Goal: Task Accomplishment & Management: Complete application form

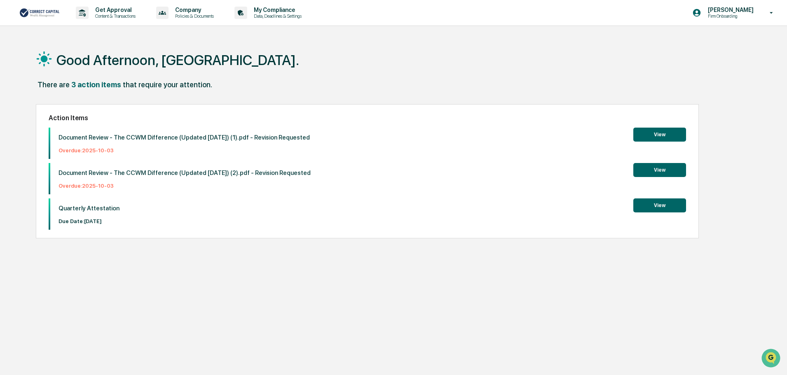
click at [651, 135] on button "View" at bounding box center [659, 135] width 53 height 14
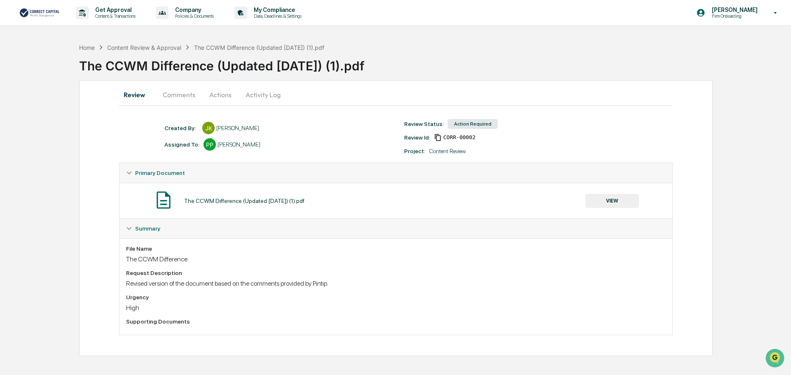
click at [466, 120] on div "Action Required" at bounding box center [473, 124] width 50 height 10
click at [227, 94] on button "Actions" at bounding box center [220, 95] width 37 height 20
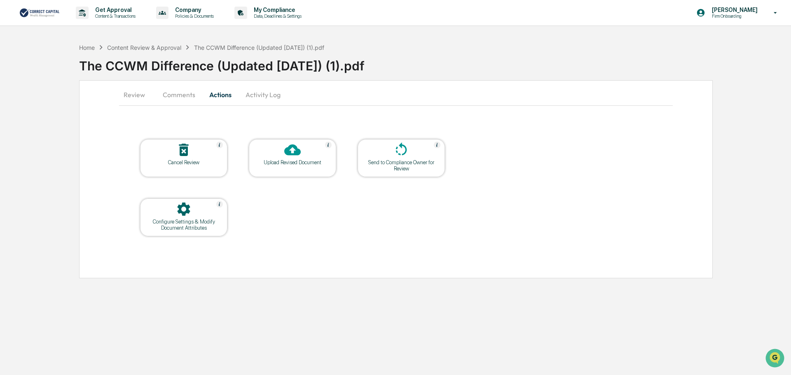
click at [191, 153] on icon at bounding box center [183, 150] width 16 height 16
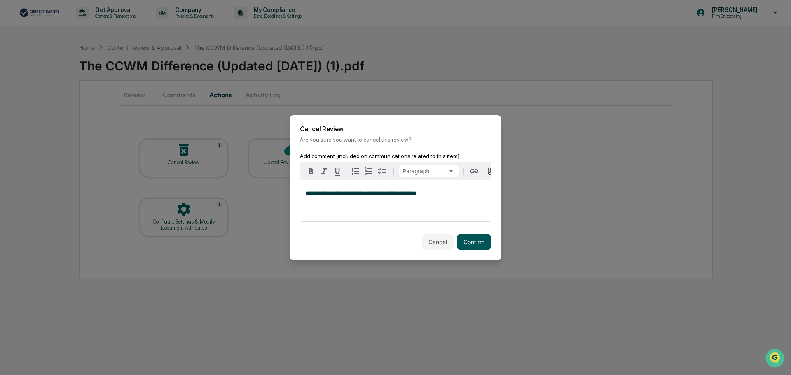
click at [479, 240] on button "Confirm" at bounding box center [474, 242] width 34 height 16
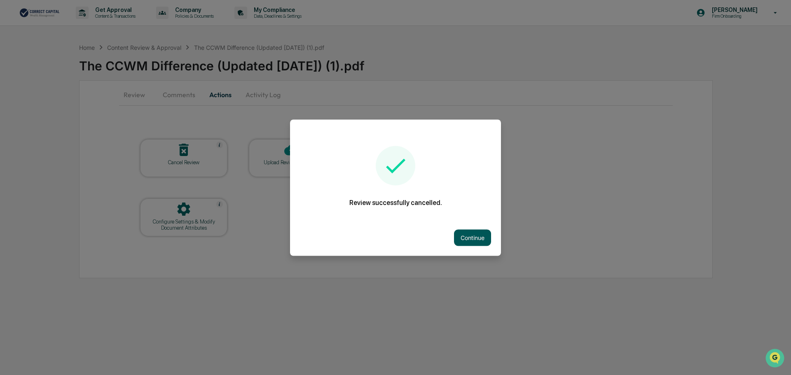
click at [464, 239] on button "Continue" at bounding box center [472, 237] width 37 height 16
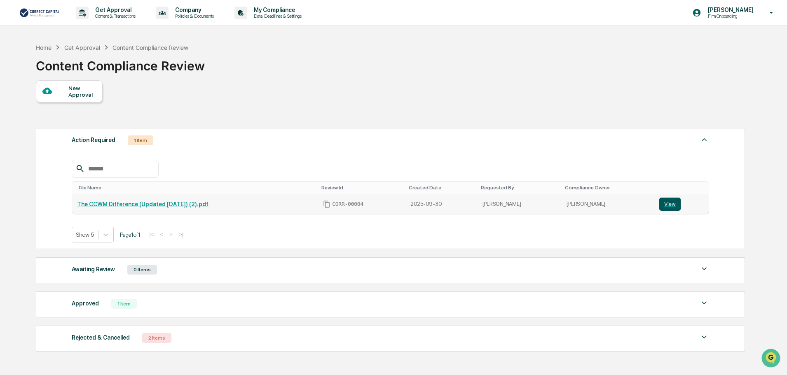
click at [663, 204] on button "View" at bounding box center [669, 204] width 21 height 13
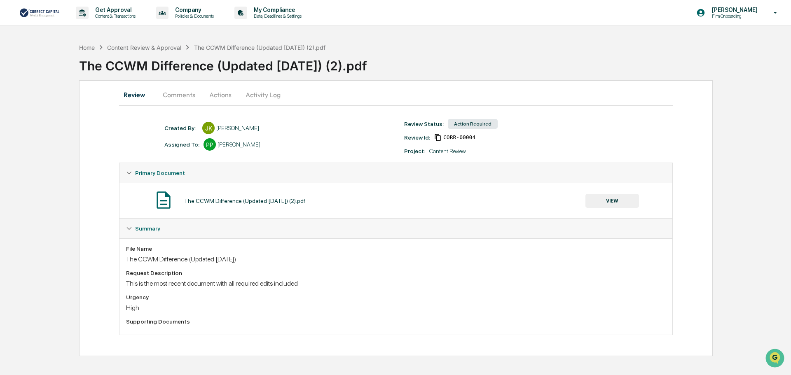
click at [218, 96] on button "Actions" at bounding box center [220, 95] width 37 height 20
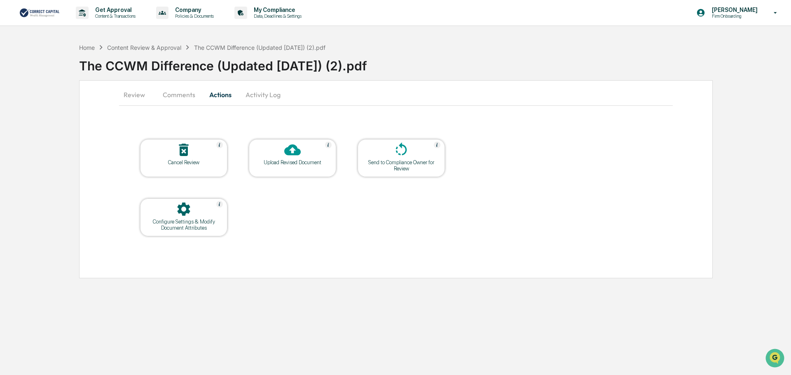
click at [178, 165] on div "Cancel Review" at bounding box center [184, 162] width 74 height 6
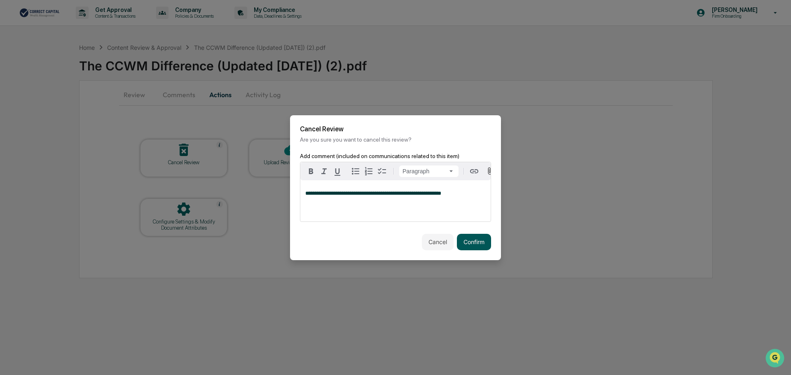
click at [475, 236] on button "Confirm" at bounding box center [474, 242] width 34 height 16
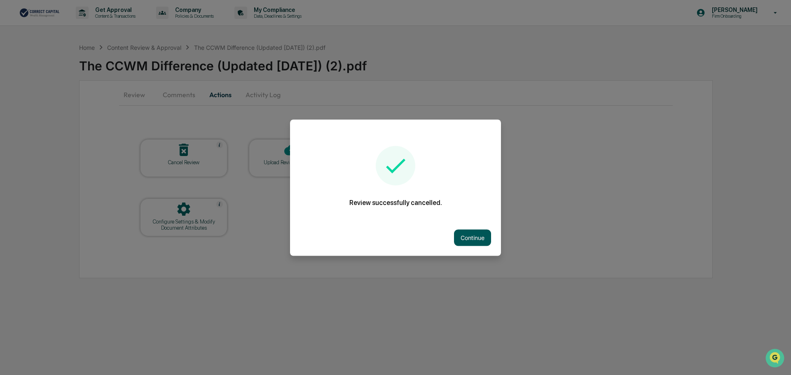
click at [459, 234] on button "Continue" at bounding box center [472, 237] width 37 height 16
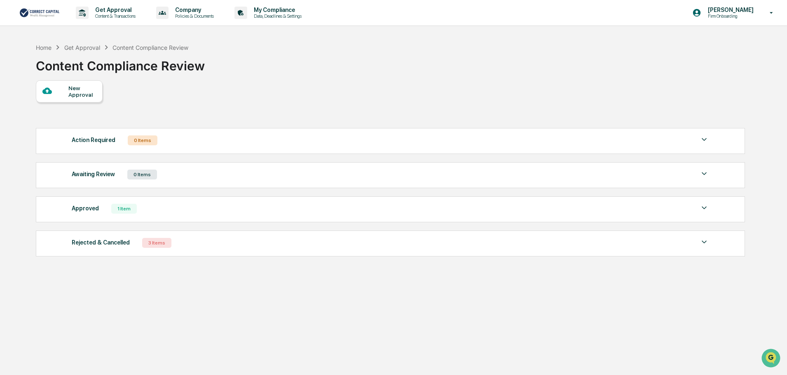
click at [75, 51] on div "Home Get Approval Content Compliance Review" at bounding box center [112, 47] width 152 height 9
click at [77, 45] on div "Get Approval" at bounding box center [82, 47] width 36 height 7
click at [67, 94] on div at bounding box center [55, 91] width 26 height 10
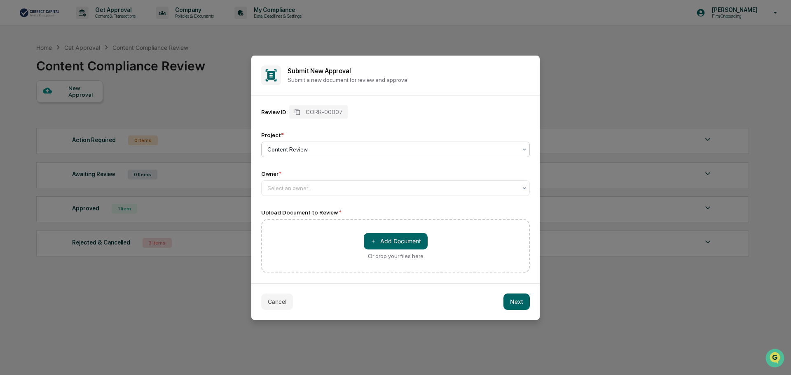
click at [304, 146] on div at bounding box center [392, 149] width 250 height 8
click at [307, 184] on div at bounding box center [392, 188] width 250 height 8
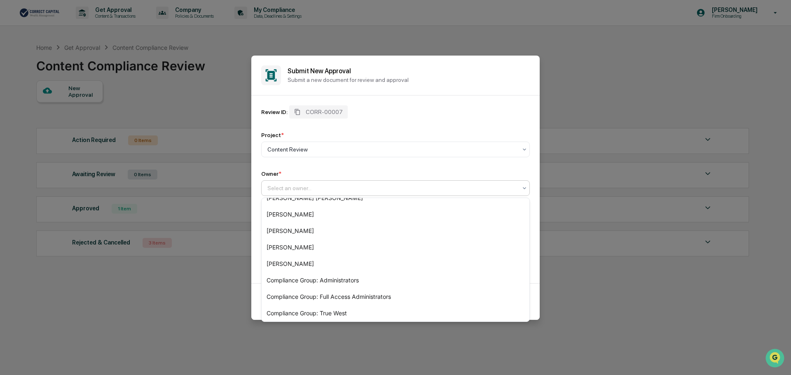
scroll to position [61, 0]
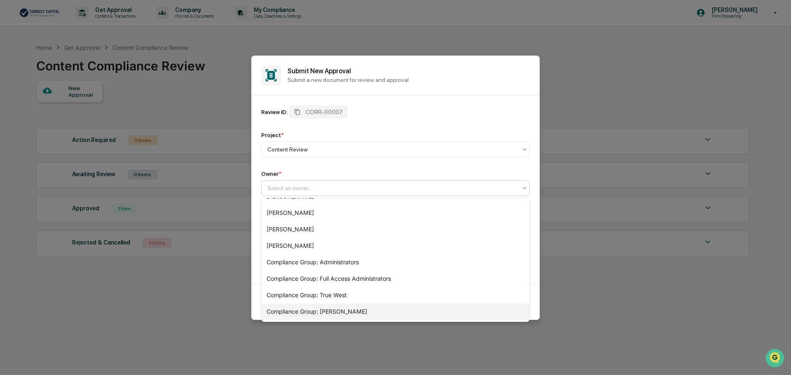
click at [400, 309] on div "Compliance Group: Pintip Perdun" at bounding box center [396, 312] width 268 height 16
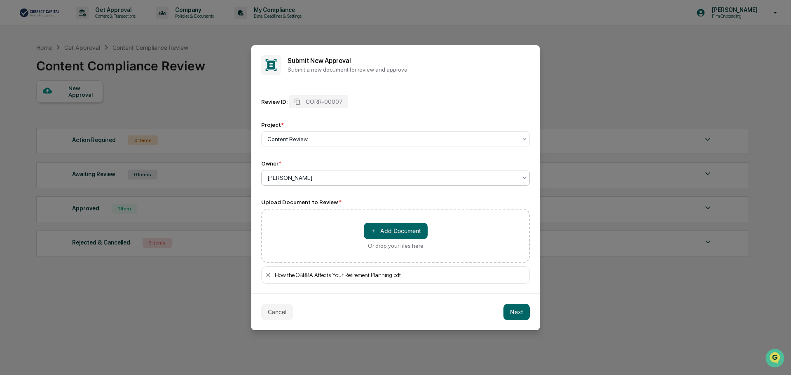
click at [509, 310] on button "Next" at bounding box center [516, 312] width 26 height 16
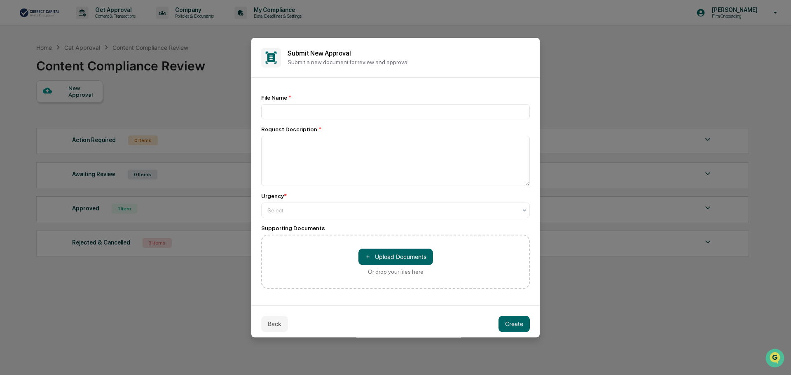
click at [371, 102] on div "File Name *" at bounding box center [395, 106] width 269 height 25
click at [366, 118] on input at bounding box center [395, 111] width 269 height 15
type input "**********"
click at [355, 139] on textarea at bounding box center [395, 161] width 269 height 50
click at [353, 219] on div "**********" at bounding box center [395, 191] width 269 height 195
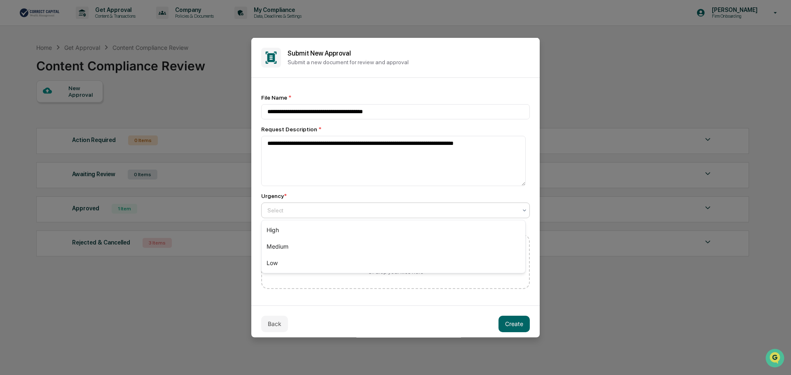
click at [353, 218] on div "Select" at bounding box center [395, 210] width 269 height 16
click at [361, 244] on div "Medium" at bounding box center [394, 247] width 264 height 16
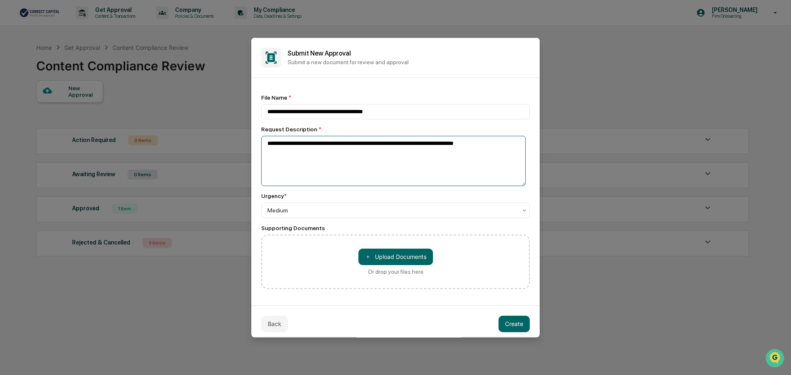
click at [471, 145] on textarea "**********" at bounding box center [393, 161] width 264 height 50
click at [473, 145] on textarea "**********" at bounding box center [393, 161] width 264 height 50
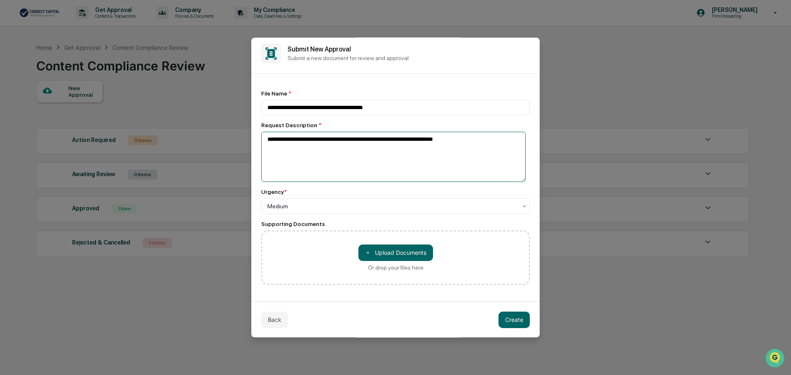
type textarea "**********"
click at [388, 304] on div "Back Create" at bounding box center [395, 319] width 288 height 37
click at [506, 318] on button "Create" at bounding box center [513, 319] width 31 height 16
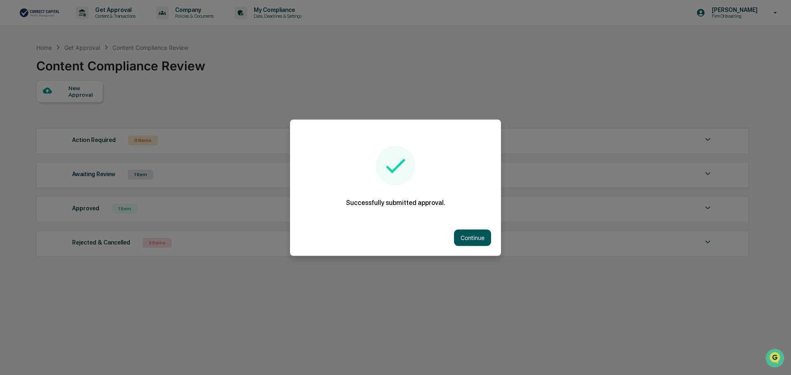
click at [468, 238] on button "Continue" at bounding box center [472, 237] width 37 height 16
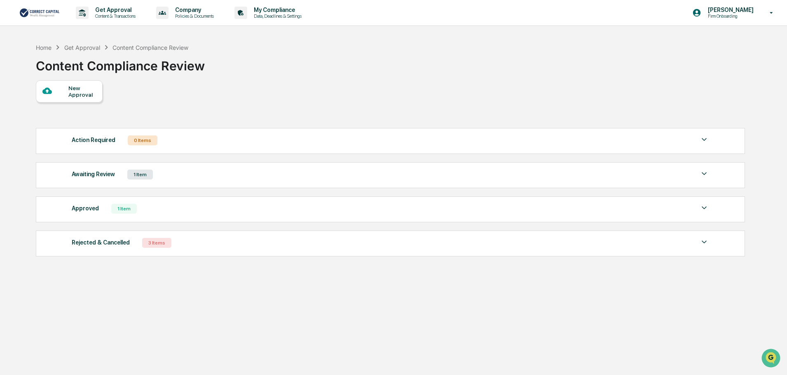
click at [80, 96] on div "New Approval" at bounding box center [82, 91] width 28 height 13
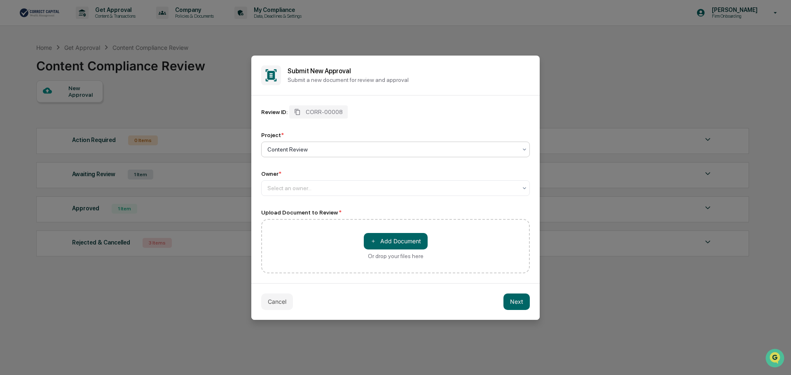
click at [330, 149] on div at bounding box center [392, 149] width 250 height 8
click at [323, 170] on div "Content Review" at bounding box center [396, 169] width 268 height 16
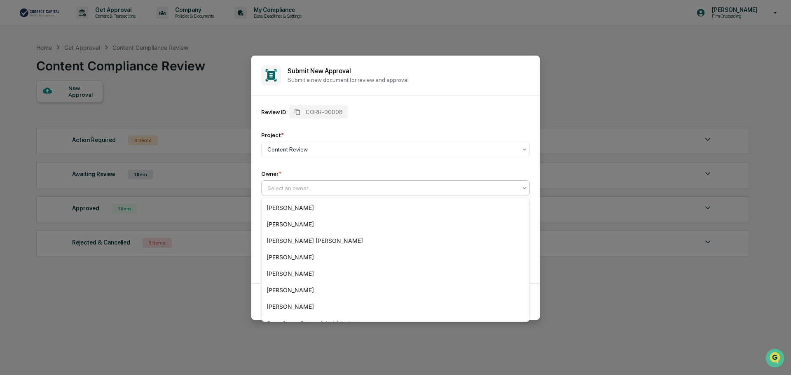
click at [325, 194] on div "Select an owner..." at bounding box center [395, 188] width 269 height 16
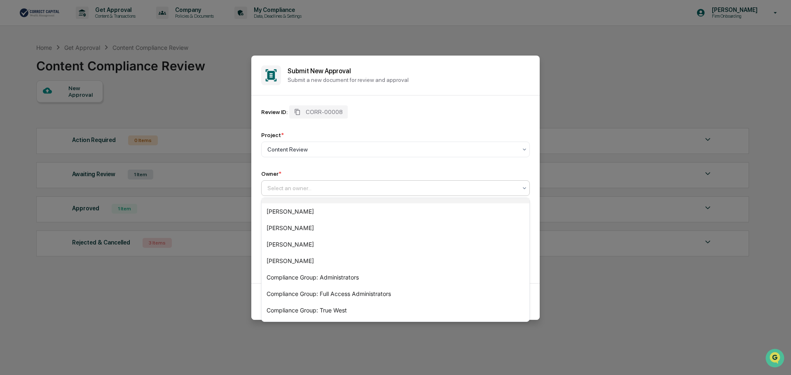
scroll to position [61, 0]
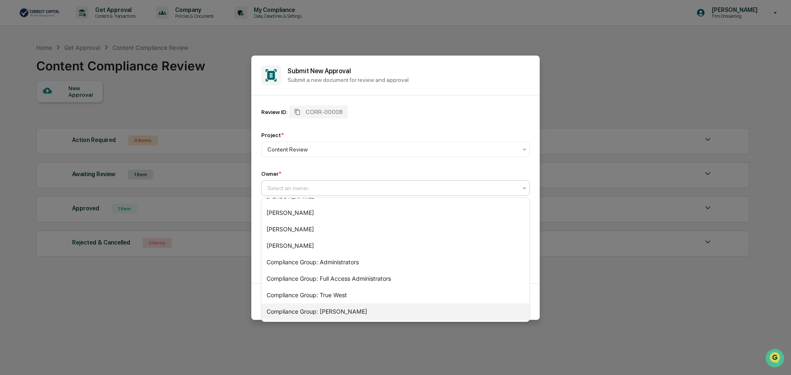
click at [398, 308] on div "Compliance Group: Pintip Perdun" at bounding box center [396, 312] width 268 height 16
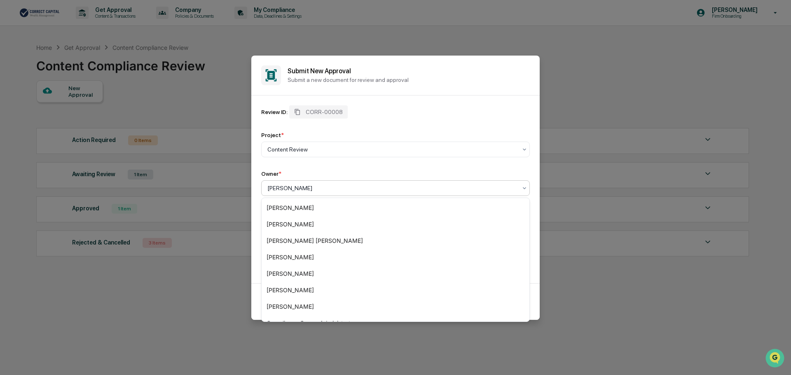
click at [323, 194] on div "[PERSON_NAME]" at bounding box center [395, 188] width 269 height 16
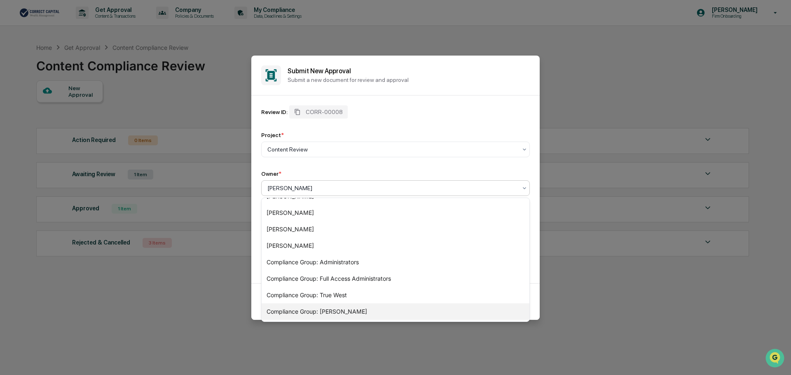
click at [315, 308] on div "Compliance Group: Pintip Perdun" at bounding box center [396, 312] width 268 height 16
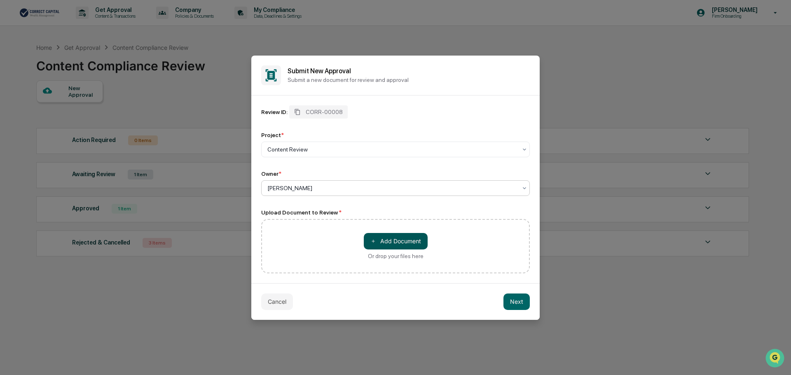
click at [391, 241] on button "＋ Add Document" at bounding box center [396, 241] width 64 height 16
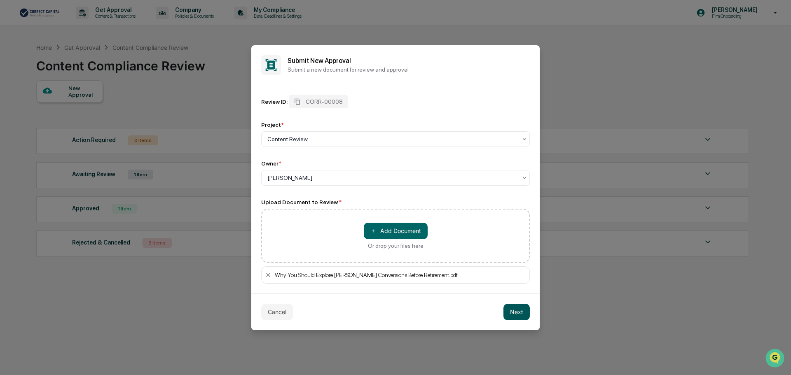
click at [510, 310] on button "Next" at bounding box center [516, 312] width 26 height 16
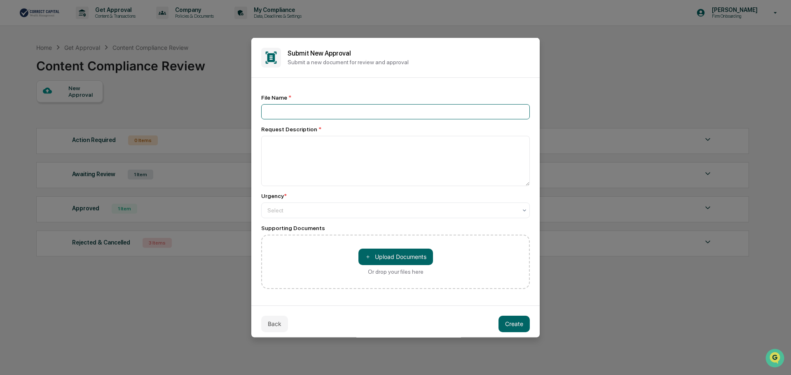
click at [296, 104] on input at bounding box center [395, 111] width 269 height 15
click at [296, 109] on input "**********" at bounding box center [395, 111] width 269 height 15
type input "**********"
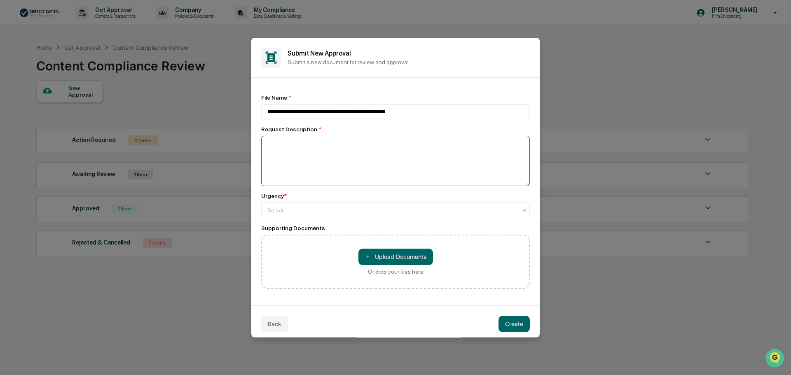
click at [300, 146] on textarea at bounding box center [395, 161] width 269 height 50
type textarea "**********"
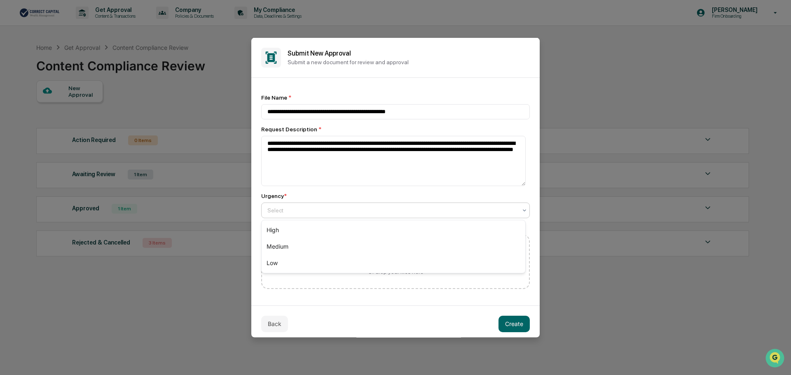
click at [329, 207] on div at bounding box center [392, 210] width 250 height 8
click at [327, 232] on div "High" at bounding box center [394, 230] width 264 height 16
click at [507, 325] on button "Create" at bounding box center [513, 324] width 31 height 16
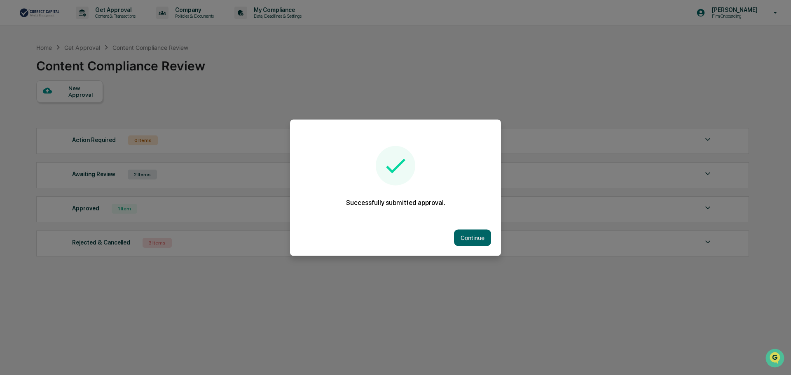
click at [67, 311] on div at bounding box center [395, 187] width 791 height 375
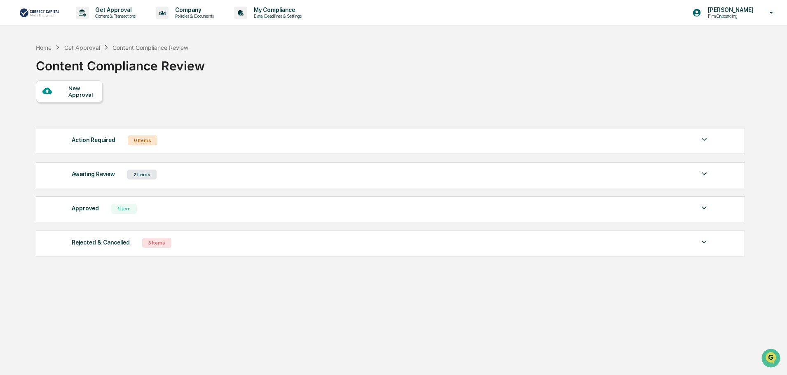
click at [367, 81] on div "New Approval Action Required 0 Items No data to display Show 5 Page 1 of 0 |< <…" at bounding box center [390, 170] width 708 height 180
click at [433, 85] on div "New Approval Action Required 0 Items No data to display Show 5 Page 1 of 0 |< <…" at bounding box center [390, 170] width 708 height 180
